Goal: Information Seeking & Learning: Learn about a topic

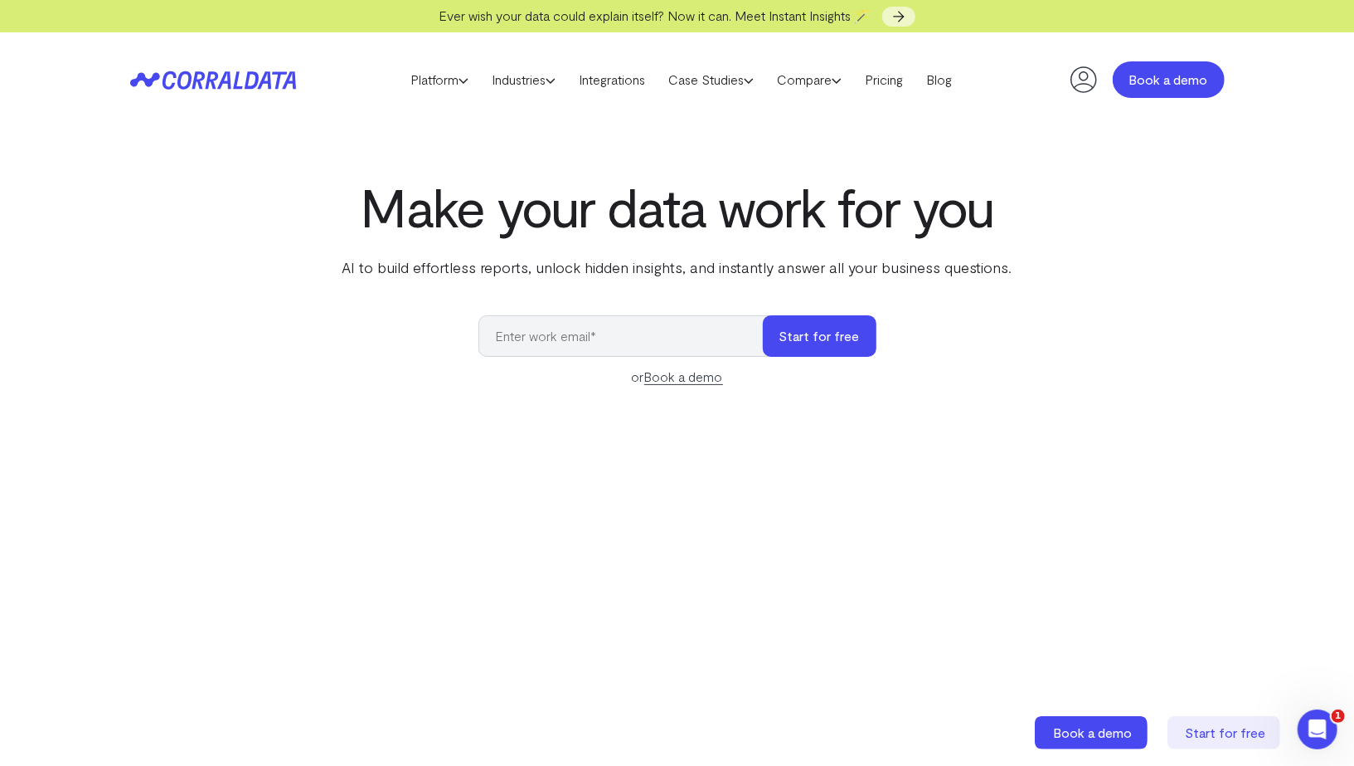
click at [1150, 77] on link "Book a demo" at bounding box center [1169, 79] width 112 height 36
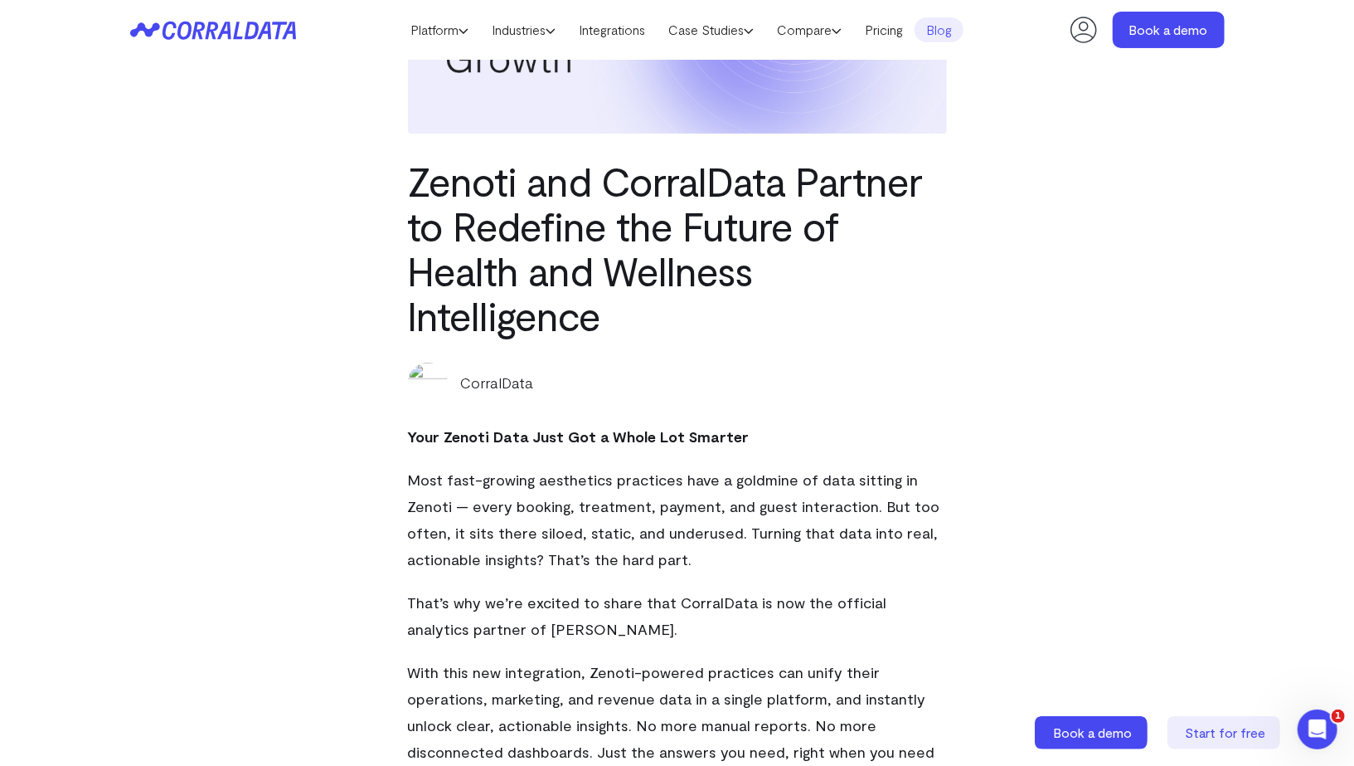
scroll to position [240, 0]
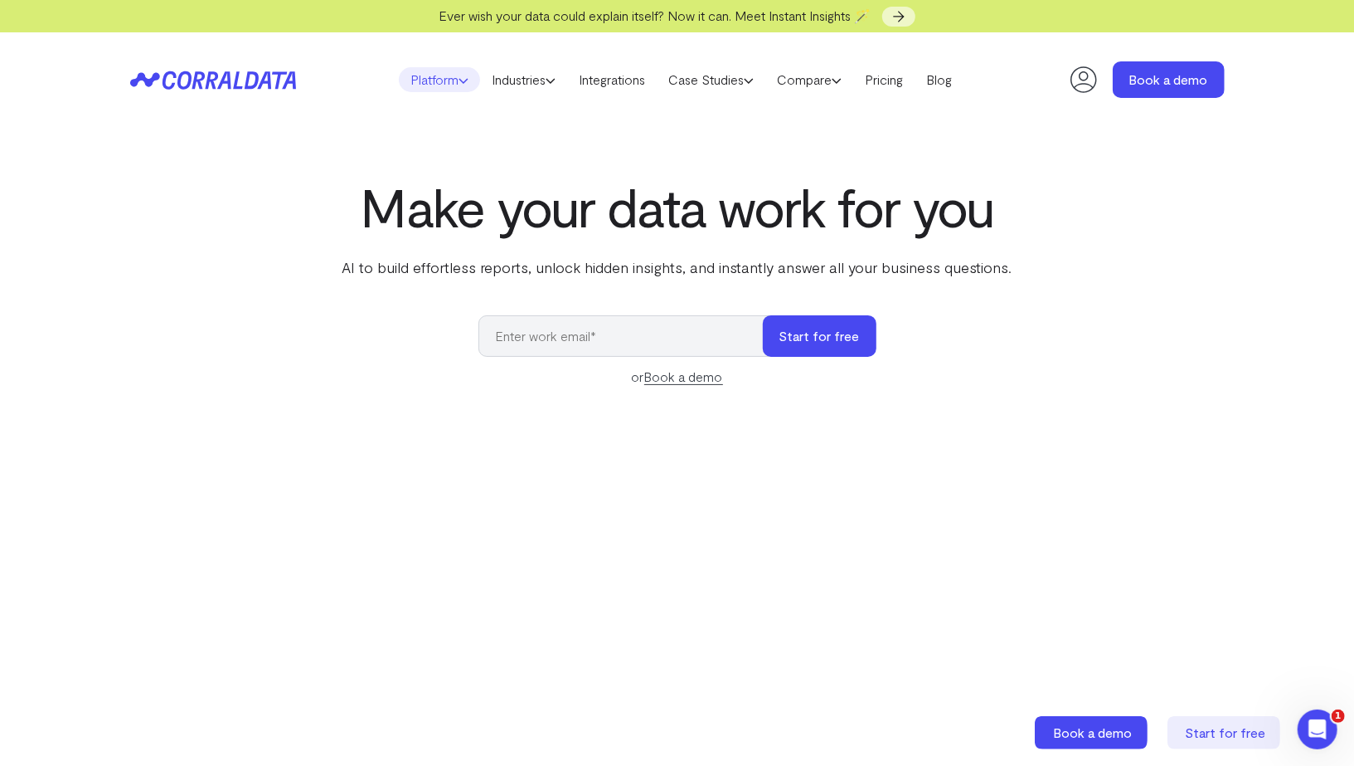
click at [459, 84] on icon at bounding box center [464, 80] width 10 height 10
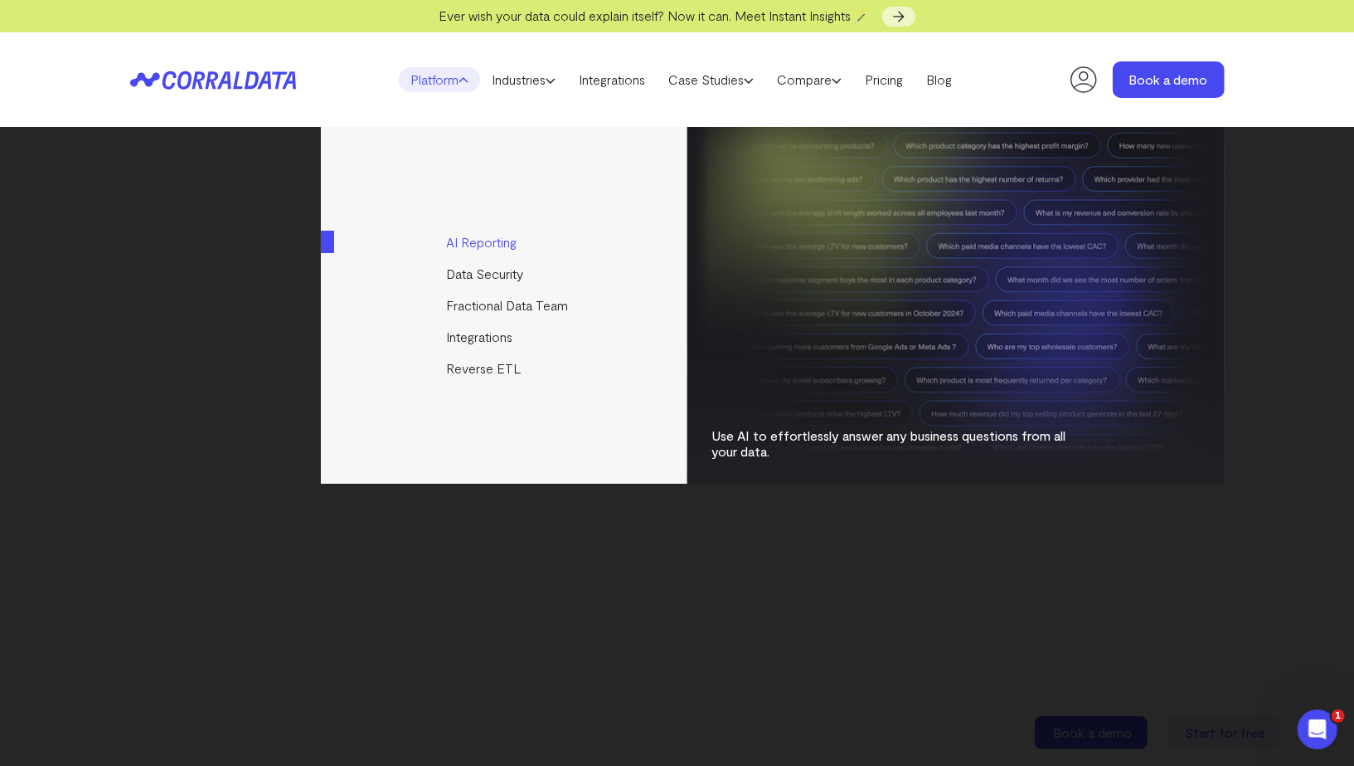
click at [488, 247] on link "AI Reporting" at bounding box center [505, 242] width 369 height 32
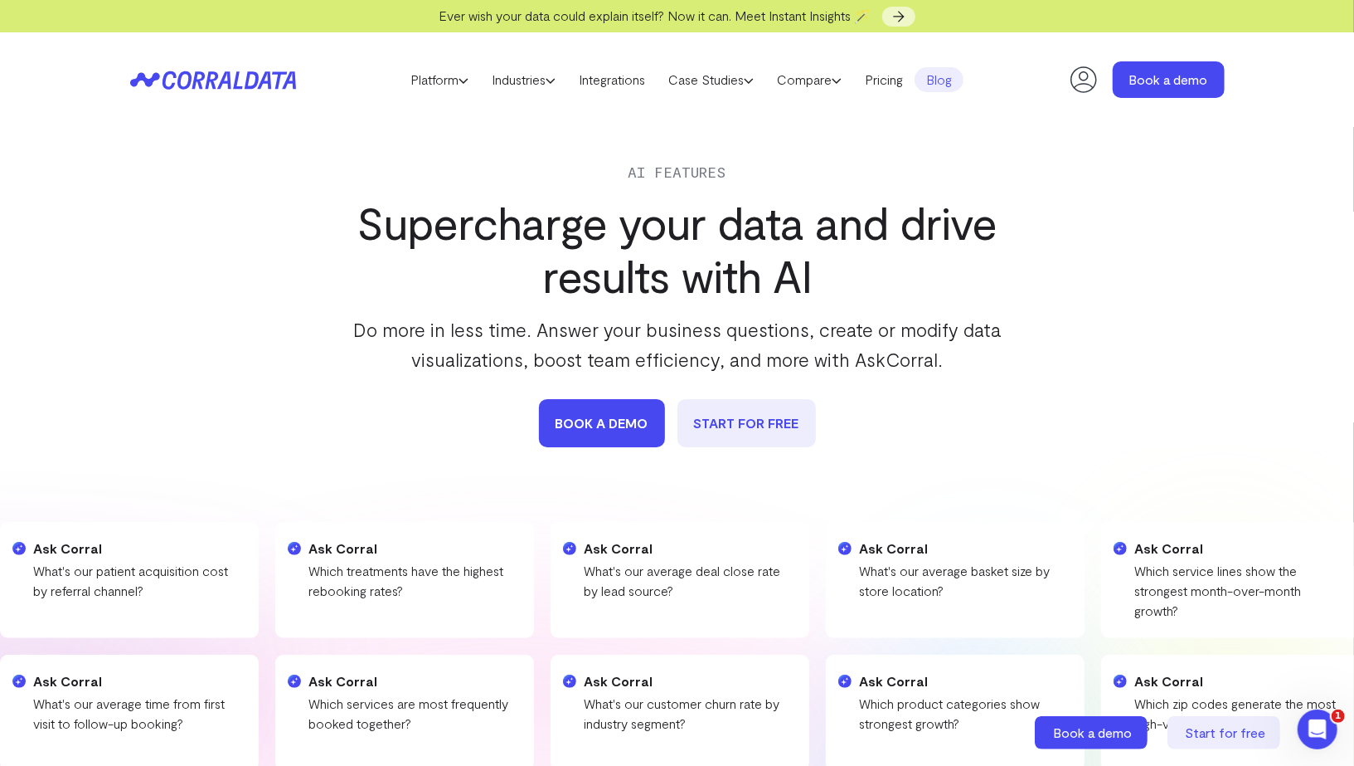
click at [963, 88] on link "Blog" at bounding box center [939, 79] width 49 height 25
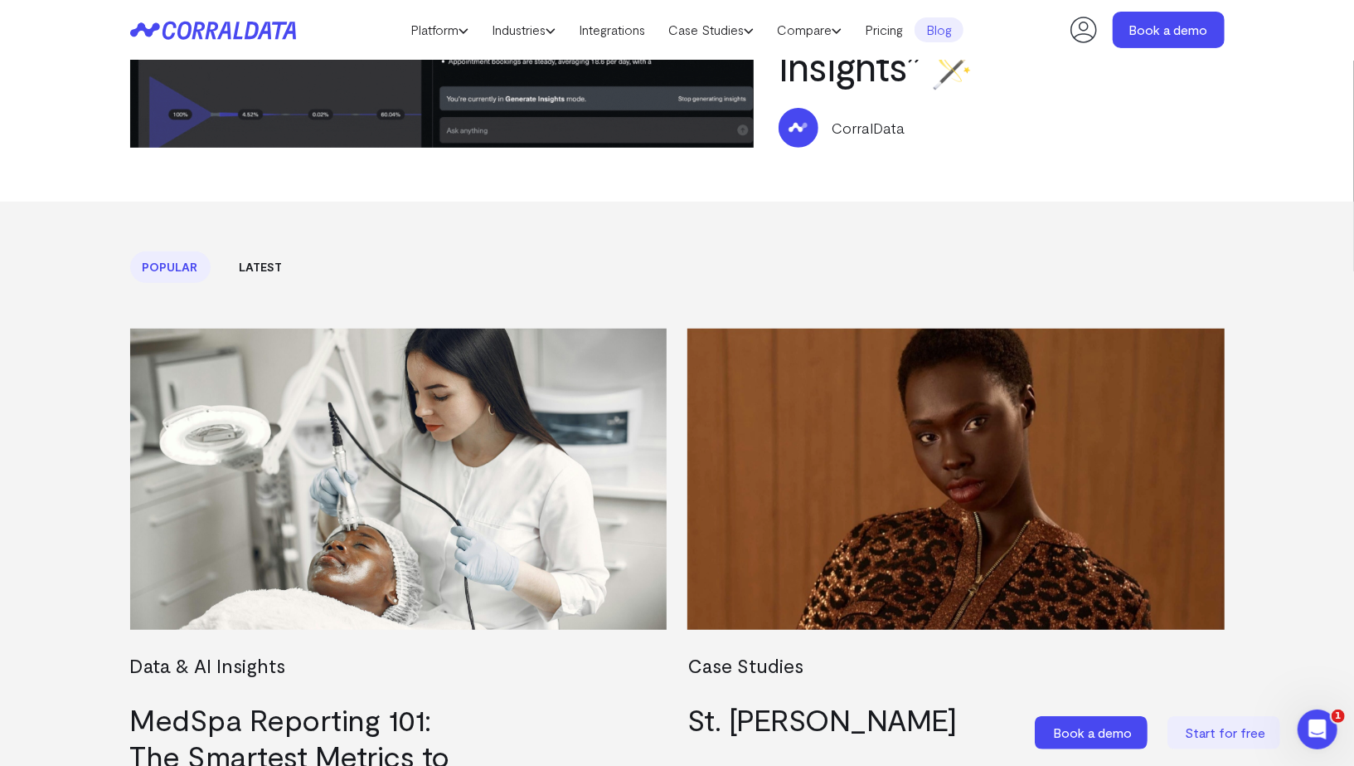
scroll to position [374, 0]
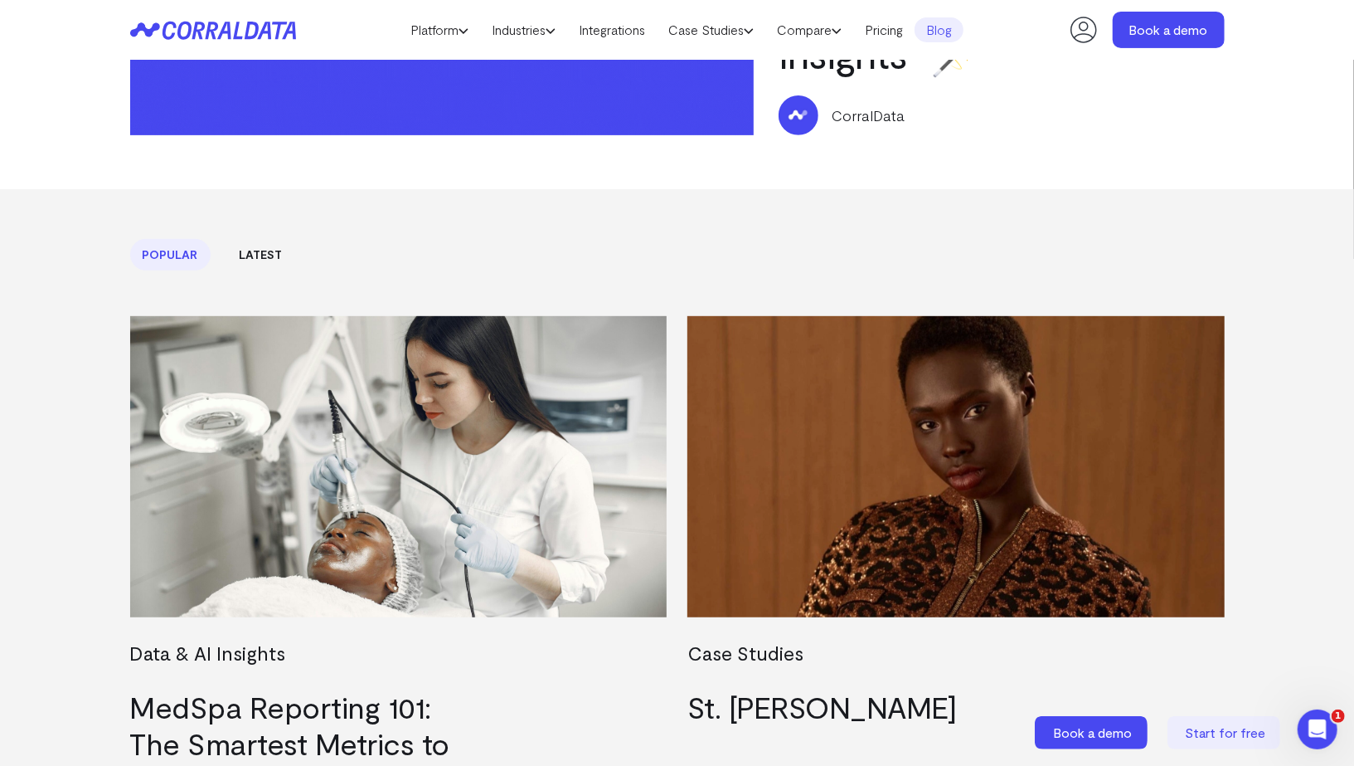
click at [269, 260] on link "Latest" at bounding box center [261, 255] width 68 height 32
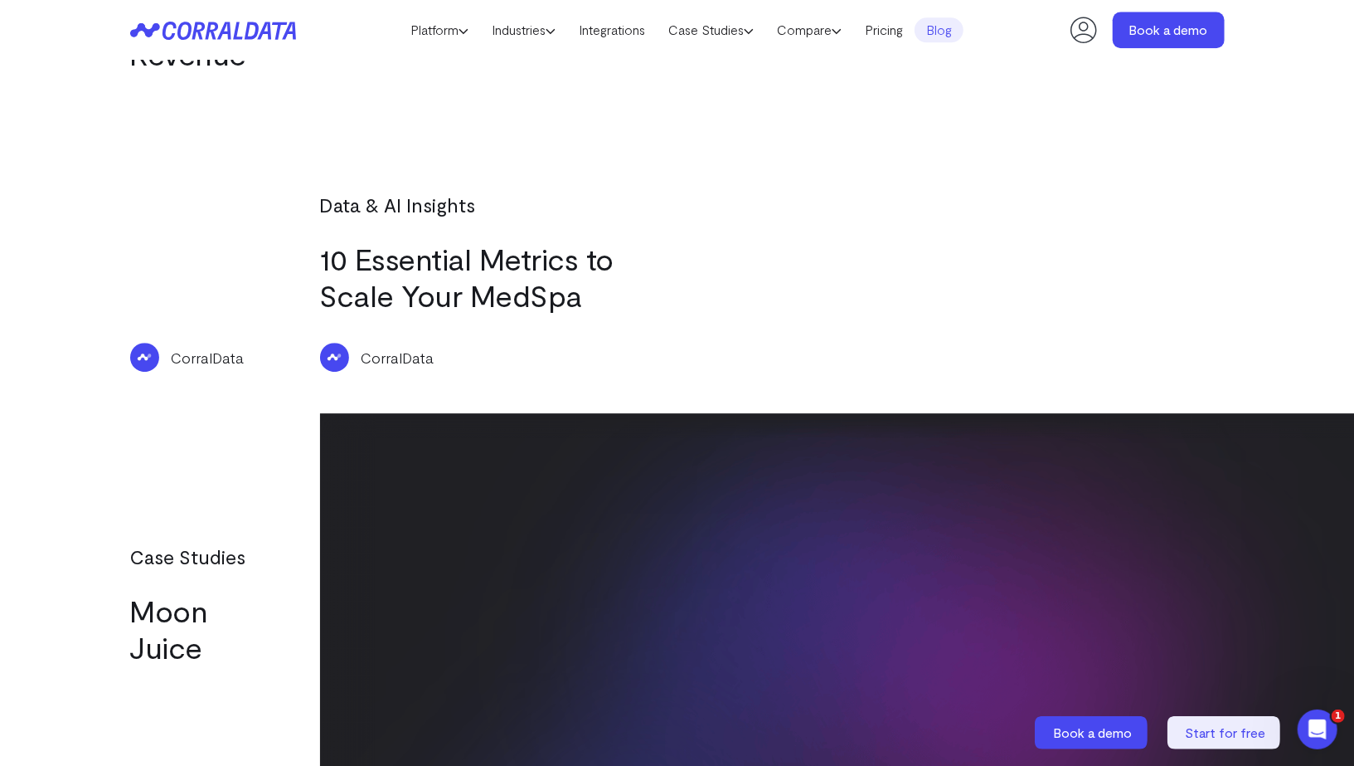
scroll to position [2938, 0]
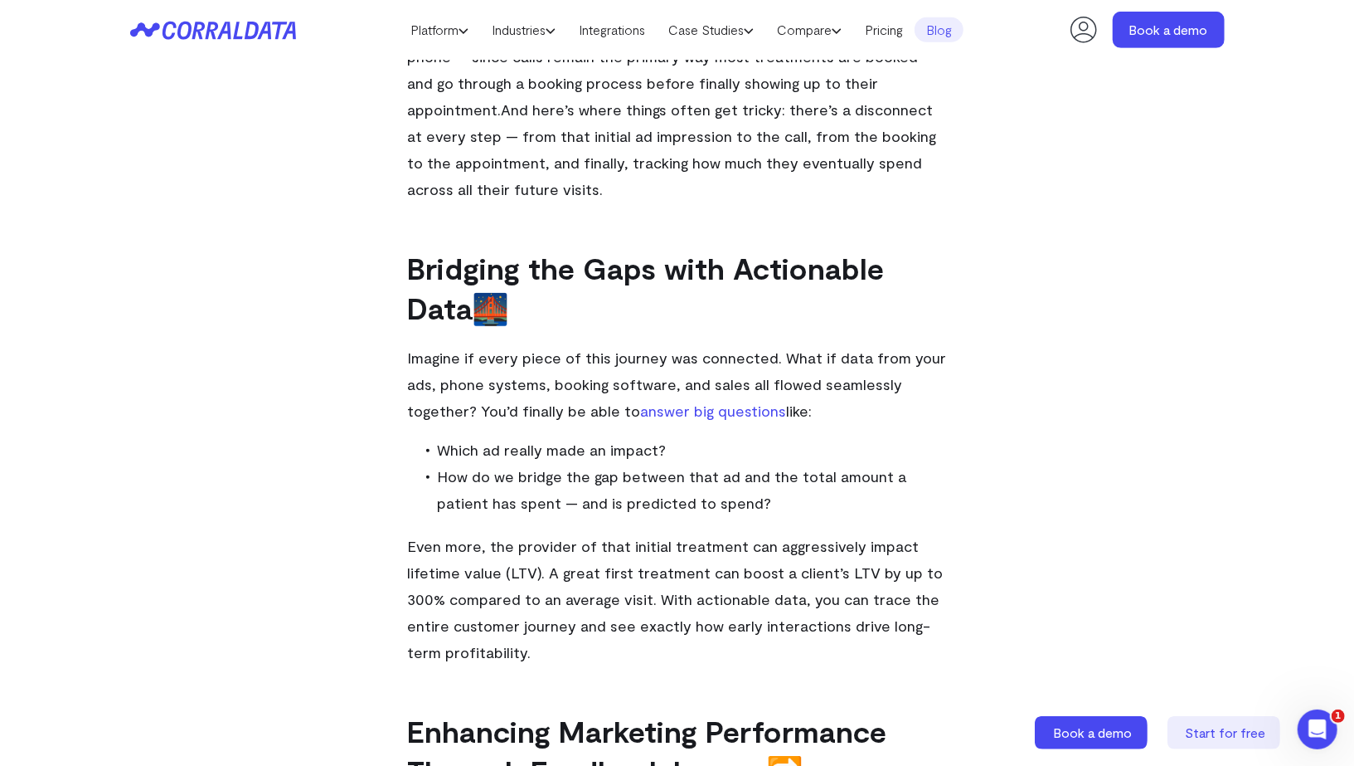
scroll to position [613, 0]
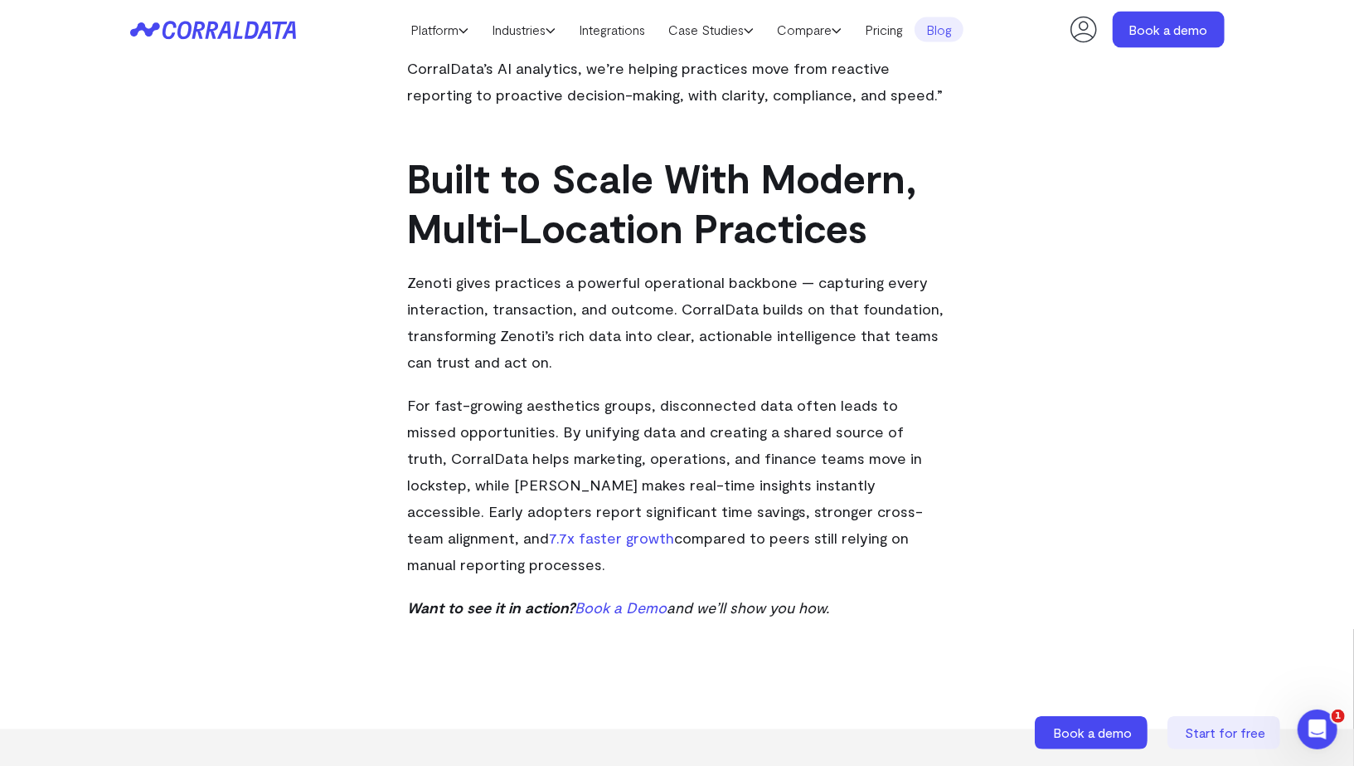
scroll to position [1908, 0]
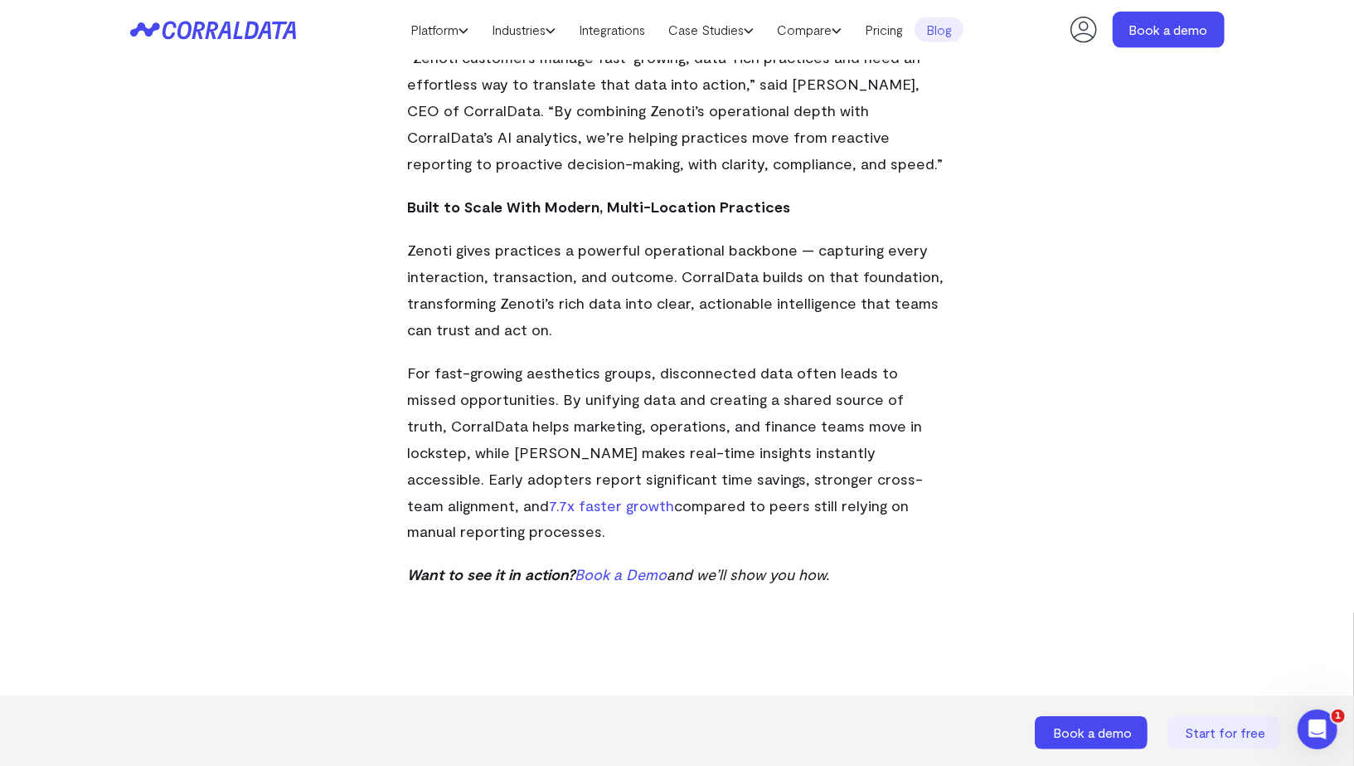
scroll to position [1511, 0]
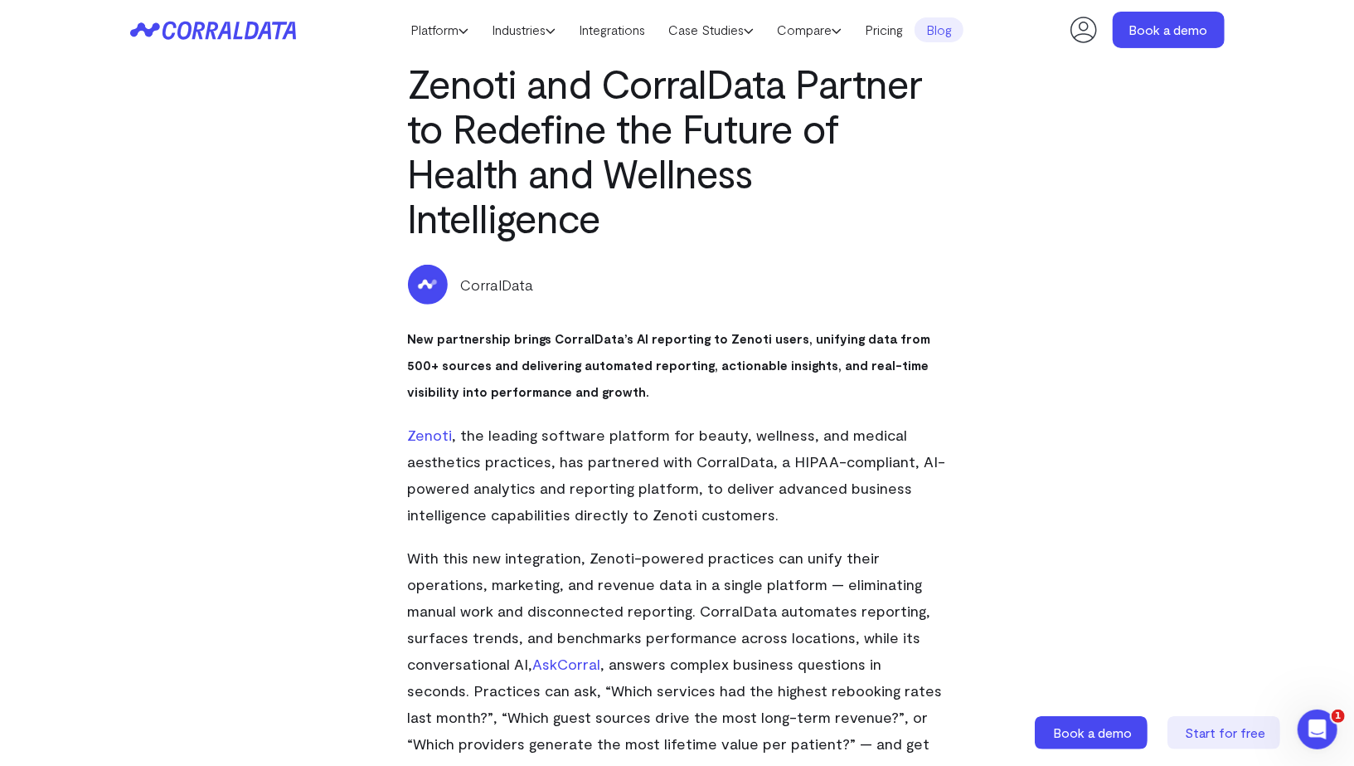
scroll to position [321, 0]
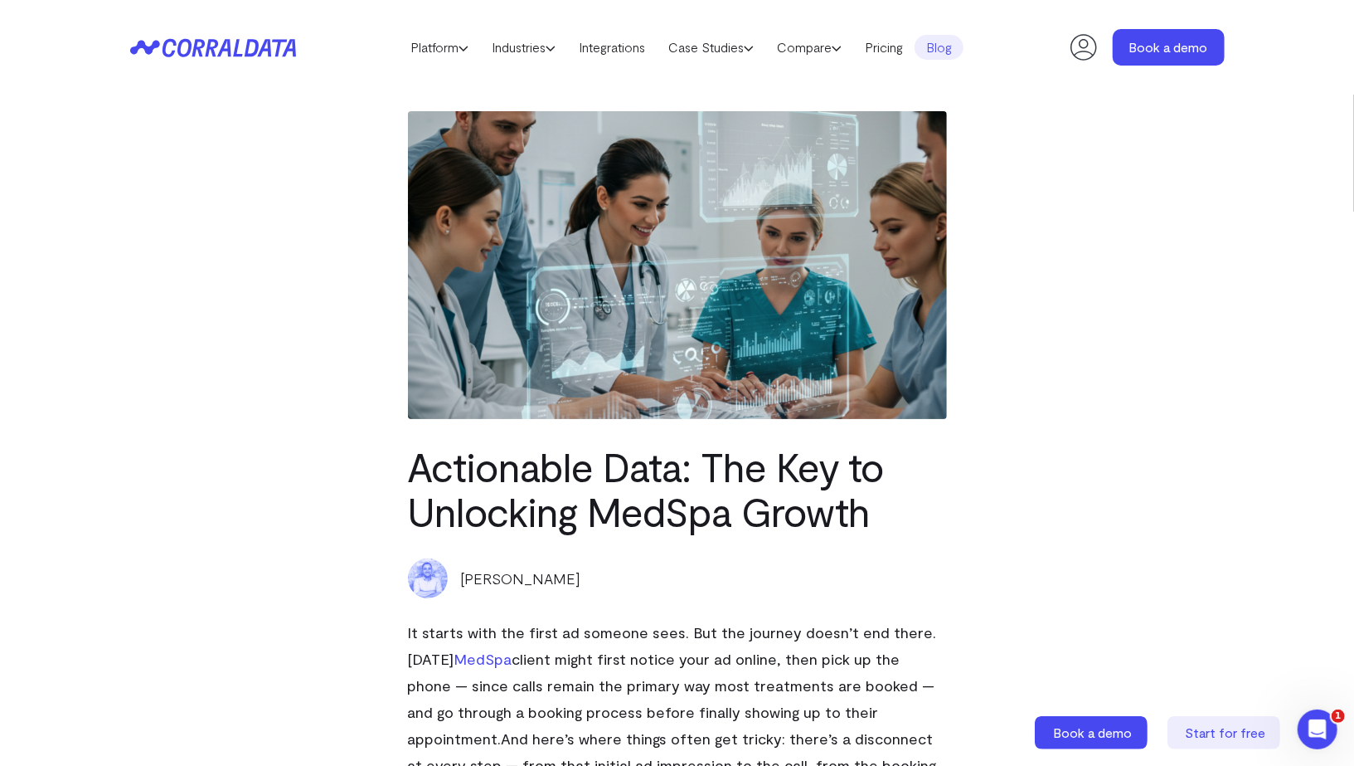
click at [936, 46] on link "Blog" at bounding box center [939, 47] width 49 height 25
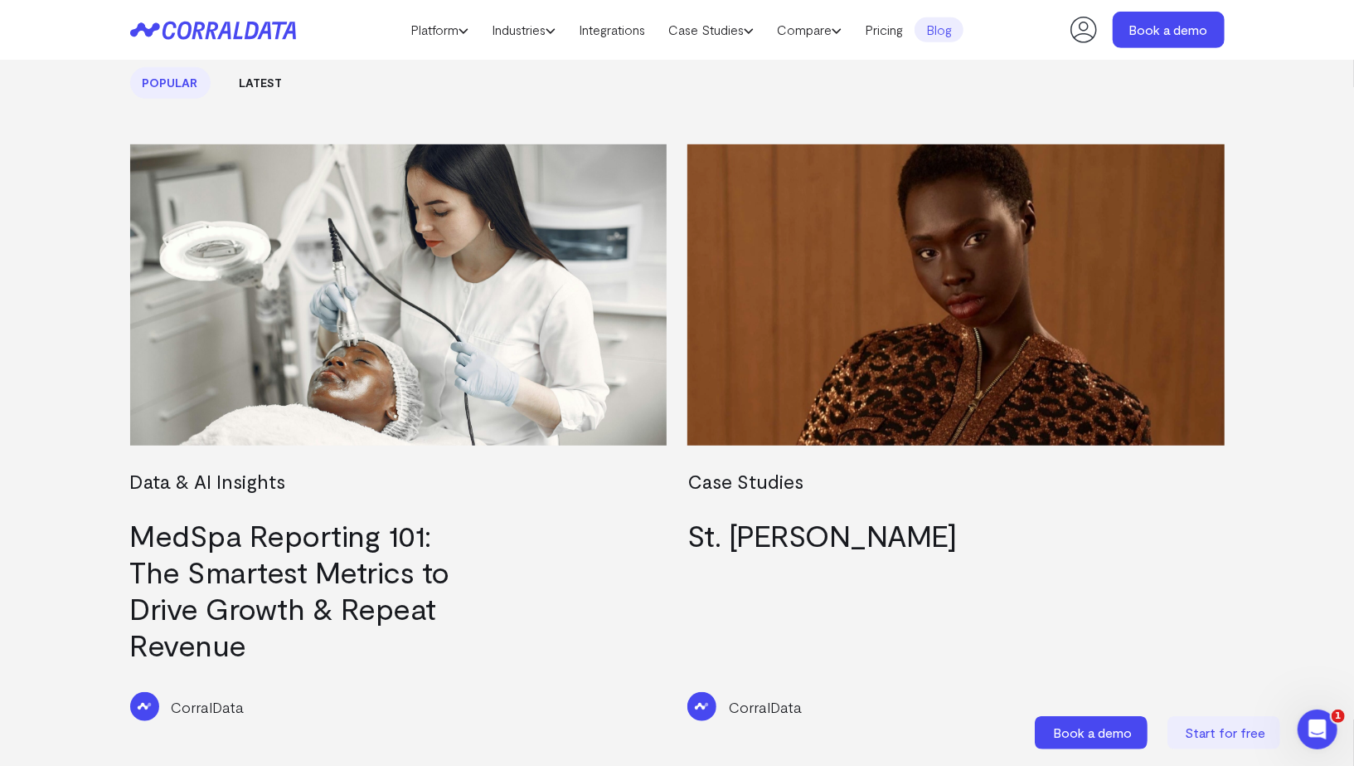
scroll to position [539, 0]
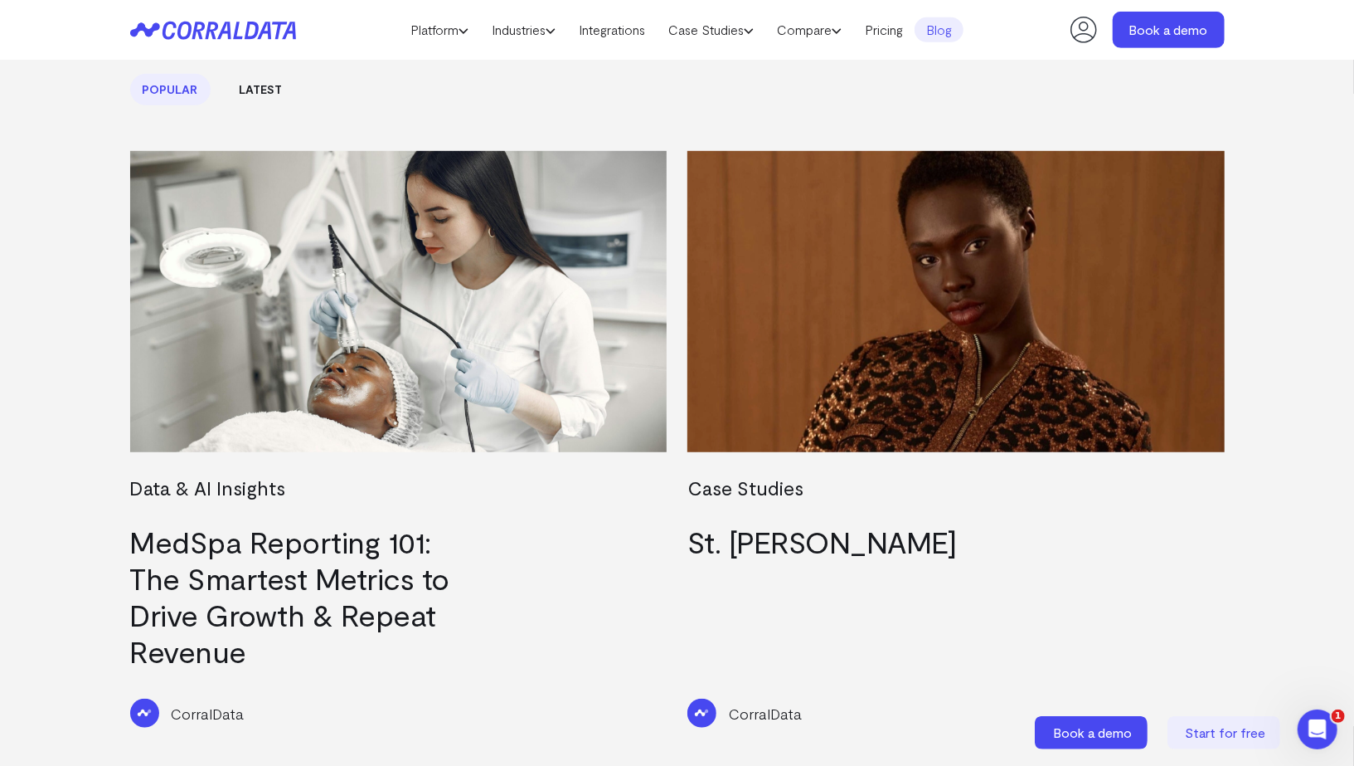
click at [252, 98] on link "Latest" at bounding box center [261, 90] width 68 height 32
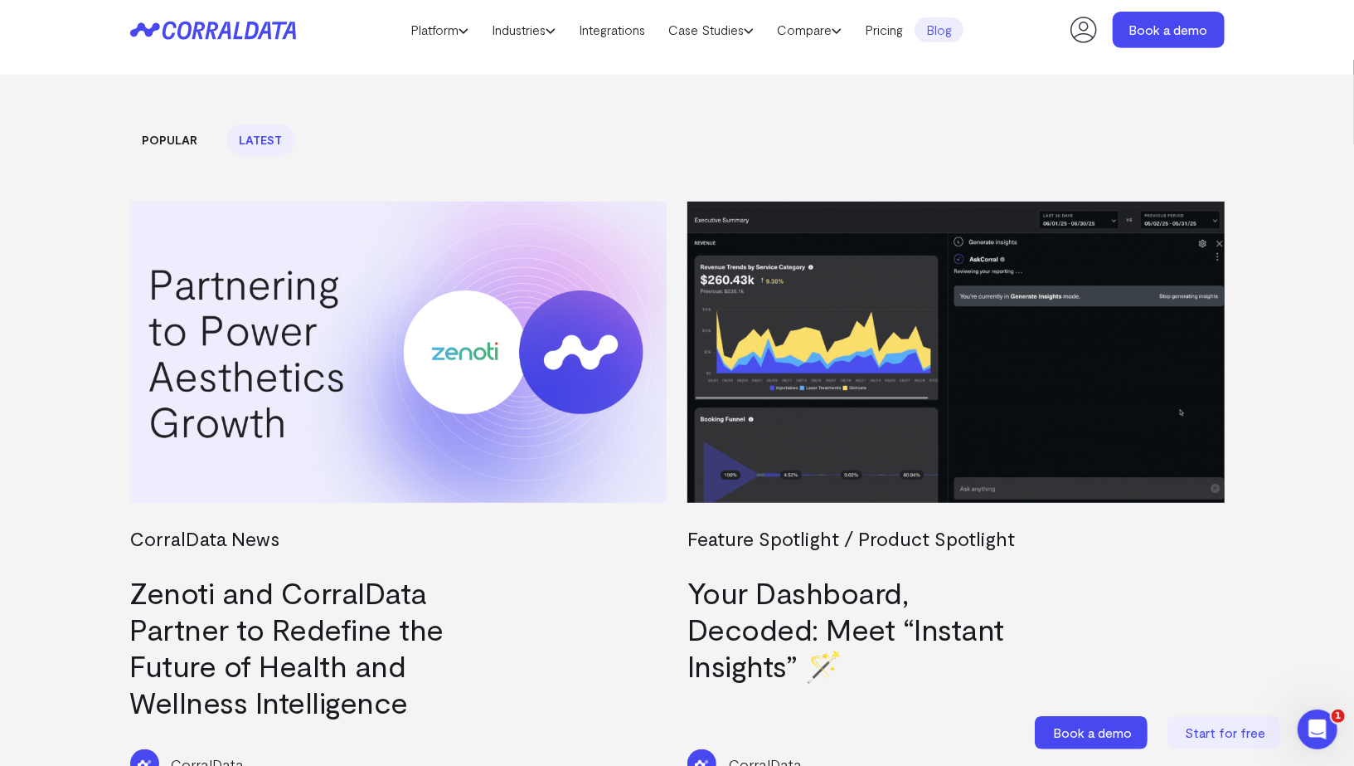
scroll to position [473, 0]
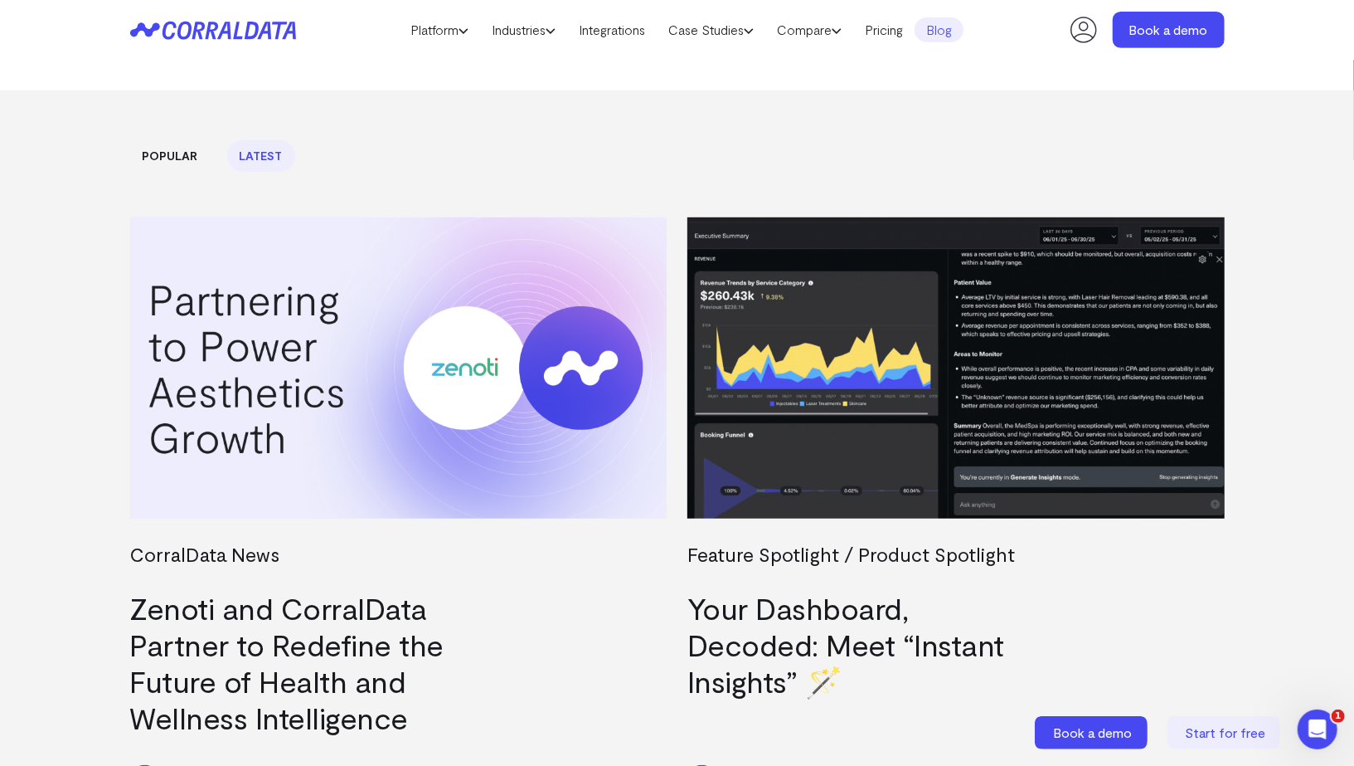
click at [317, 421] on img at bounding box center [398, 368] width 537 height 302
